Goal: Navigation & Orientation: Find specific page/section

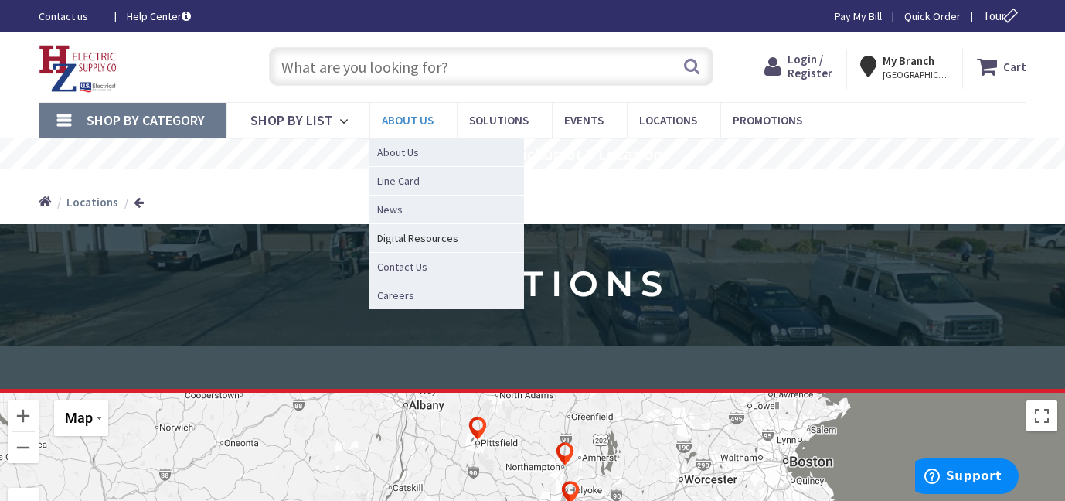
click at [396, 113] on span "About Us" at bounding box center [408, 120] width 52 height 15
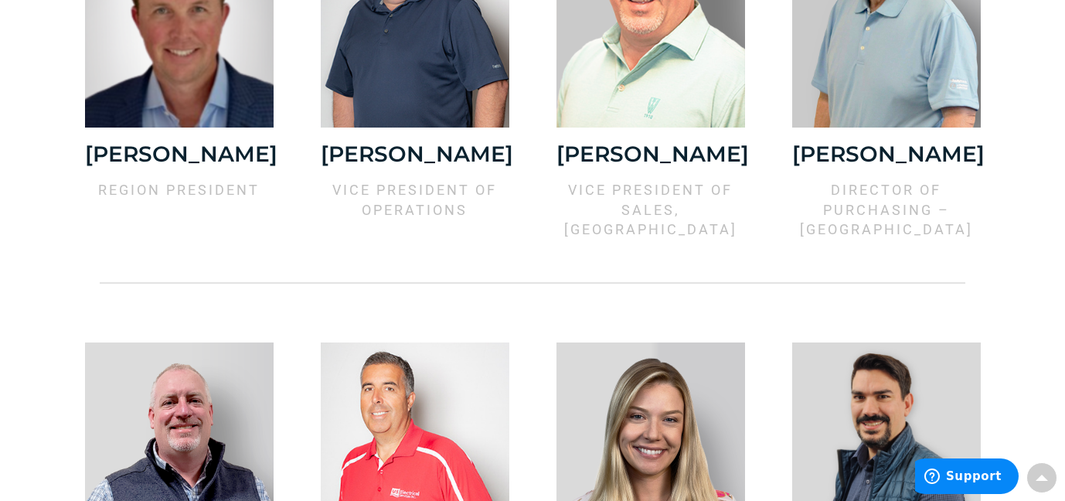
scroll to position [1391, 0]
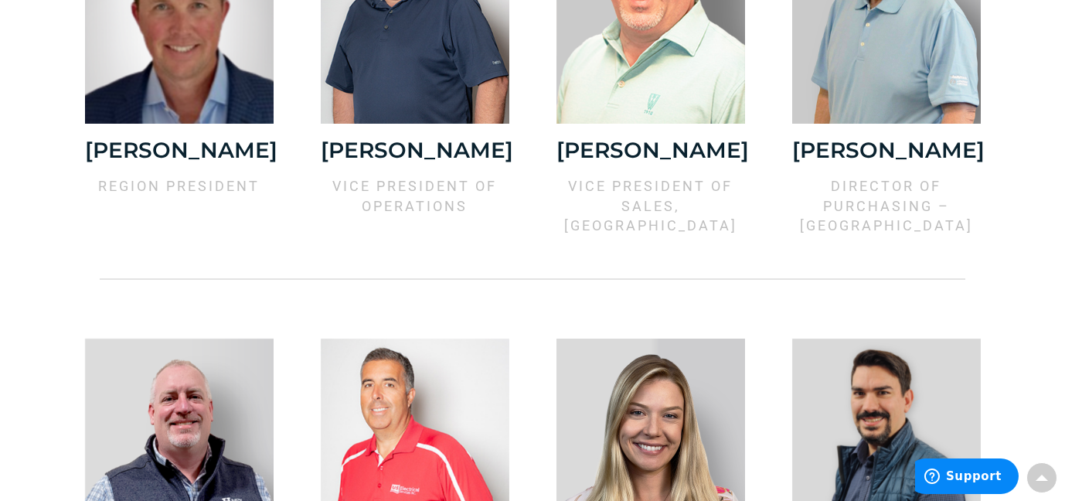
click at [499, 294] on div at bounding box center [532, 279] width 865 height 40
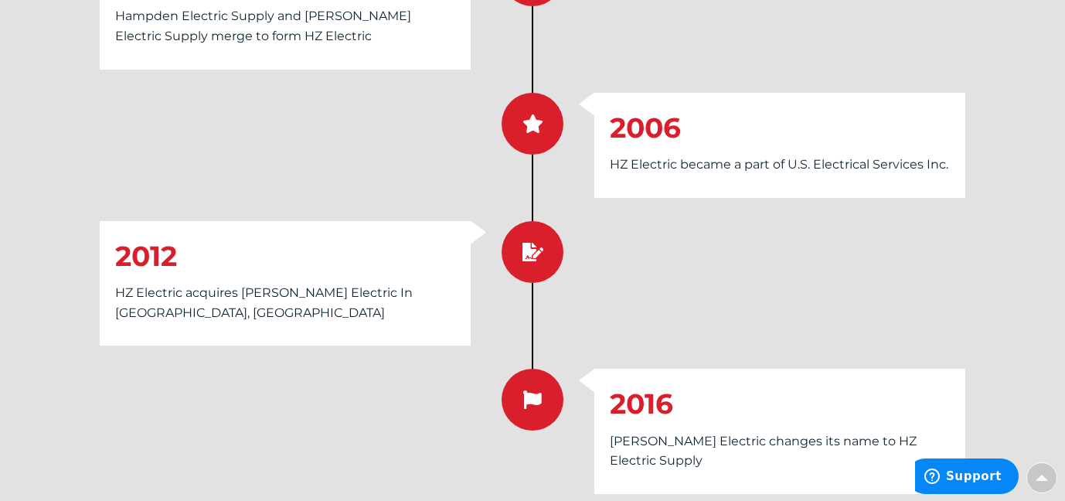
scroll to position [2704, 0]
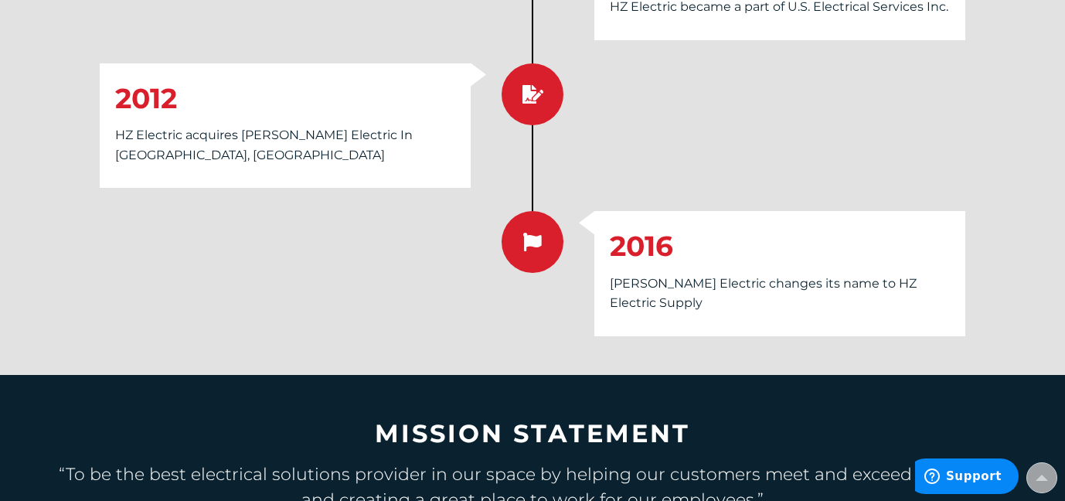
click at [246, 211] on div at bounding box center [301, 273] width 402 height 125
click at [239, 258] on div at bounding box center [301, 273] width 402 height 125
click at [348, 253] on div at bounding box center [301, 273] width 402 height 125
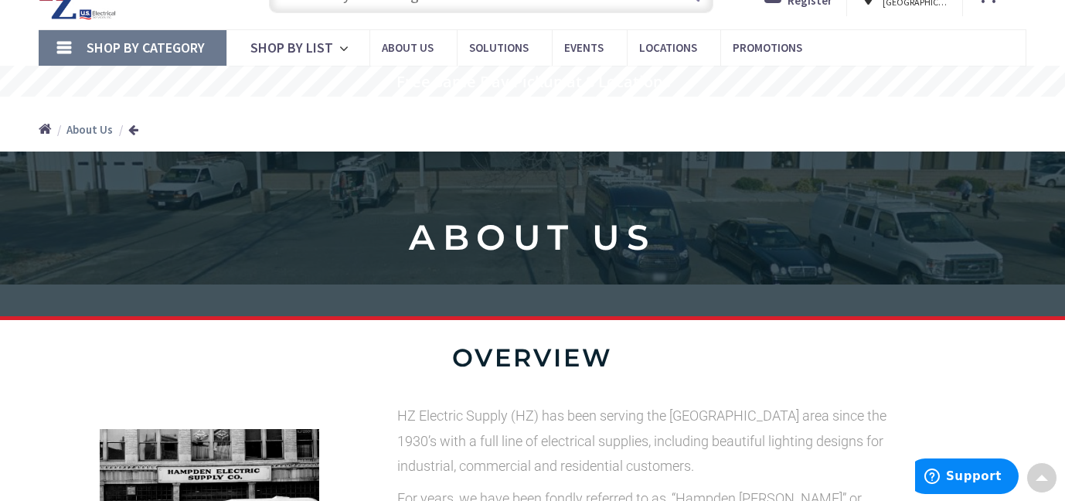
scroll to position [0, 0]
